Goal: Transaction & Acquisition: Book appointment/travel/reservation

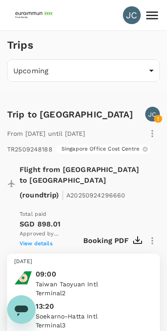
click at [152, 14] on icon at bounding box center [153, 16] width 16 height 16
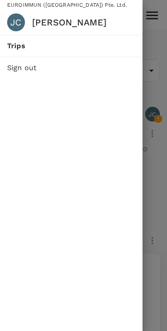
click at [50, 23] on h6 "[PERSON_NAME]" at bounding box center [84, 22] width 104 height 14
click at [21, 20] on div "JC" at bounding box center [16, 22] width 18 height 18
click at [78, 25] on h6 "[PERSON_NAME]" at bounding box center [84, 22] width 104 height 14
click at [164, 107] on div at bounding box center [83, 165] width 167 height 331
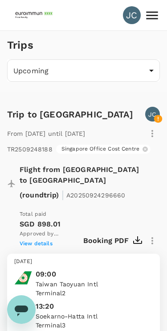
click at [26, 18] on img at bounding box center [34, 15] width 41 height 20
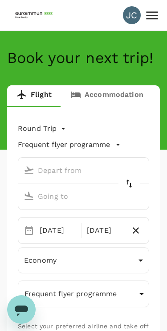
type input "Taiwan Taoyuan Intl (TPE)"
type input "Soekarno-Hatta Intl (CGK)"
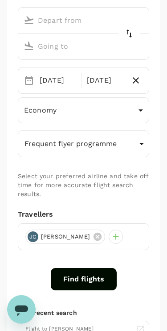
type input "Taiwan Taoyuan Intl (TPE)"
type input "Soekarno-Hatta Intl (CGK)"
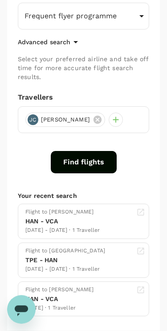
scroll to position [278, 0]
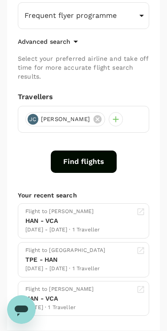
click at [46, 118] on span "[PERSON_NAME]" at bounding box center [66, 119] width 60 height 9
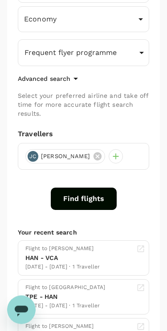
scroll to position [241, 0]
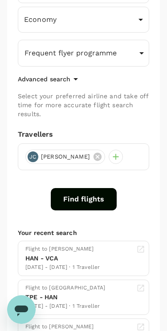
click at [109, 158] on div at bounding box center [116, 157] width 14 height 14
click at [16, 110] on div "Round Trip roundtrip Frequent flyer programme [GEOGRAPHIC_DATA] Taoyuan Intl (T…" at bounding box center [83, 117] width 153 height 501
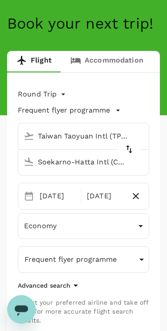
scroll to position [0, 0]
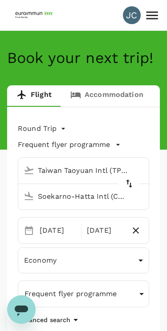
click at [129, 20] on div "JC" at bounding box center [132, 15] width 18 height 18
click at [125, 17] on div "JC" at bounding box center [132, 15] width 18 height 18
click at [128, 14] on div "JC" at bounding box center [132, 15] width 18 height 18
click at [151, 19] on icon at bounding box center [152, 15] width 12 height 8
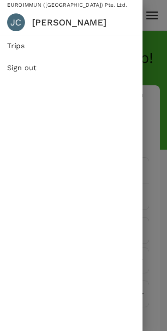
click at [15, 24] on div "JC" at bounding box center [16, 22] width 18 height 18
click at [46, 25] on h6 "[PERSON_NAME]" at bounding box center [84, 22] width 104 height 14
click at [15, 8] on nav "EUROIMMUN ([GEOGRAPHIC_DATA]) Pte. Ltd. [PERSON_NAME]" at bounding box center [71, 17] width 143 height 35
click at [157, 193] on div at bounding box center [83, 165] width 167 height 331
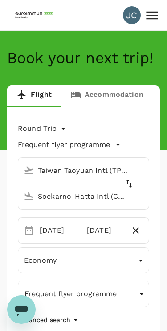
click at [30, 17] on img at bounding box center [34, 15] width 41 height 20
click at [33, 12] on img at bounding box center [34, 15] width 41 height 20
click at [107, 145] on p "Frequent flyer programme" at bounding box center [64, 144] width 92 height 11
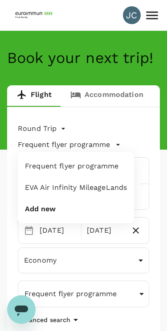
click at [159, 70] on div at bounding box center [83, 165] width 167 height 331
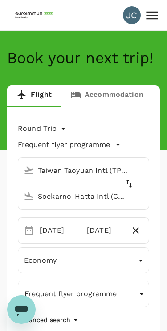
click at [110, 146] on button "Frequent flyer programme" at bounding box center [69, 144] width 103 height 11
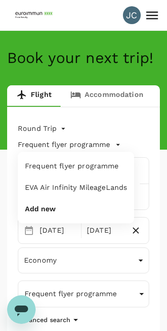
click at [152, 67] on div at bounding box center [83, 165] width 167 height 331
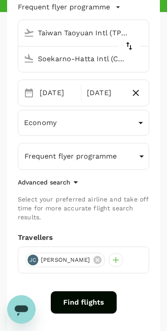
scroll to position [138, 0]
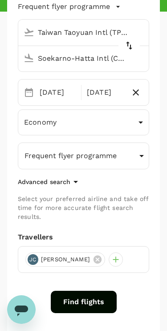
click at [73, 183] on icon "button" at bounding box center [76, 181] width 11 height 11
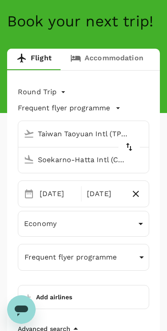
scroll to position [0, 0]
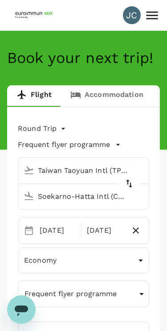
click at [133, 20] on div "JC" at bounding box center [132, 15] width 18 height 18
click at [138, 17] on div "JC" at bounding box center [132, 15] width 18 height 18
click at [147, 16] on icon at bounding box center [152, 15] width 12 height 8
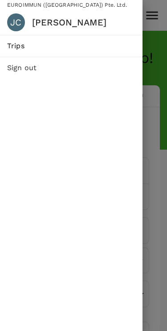
click at [15, 48] on span "Trips" at bounding box center [71, 46] width 129 height 11
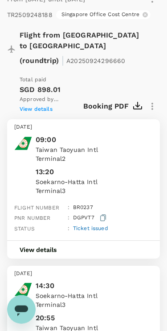
scroll to position [133, 0]
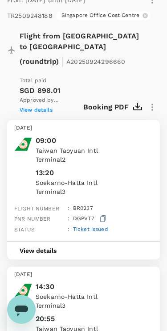
click at [86, 241] on div "View details" at bounding box center [83, 250] width 153 height 18
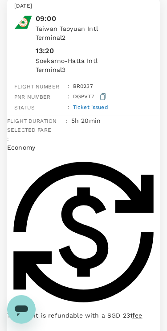
scroll to position [256, 0]
